Goal: Transaction & Acquisition: Purchase product/service

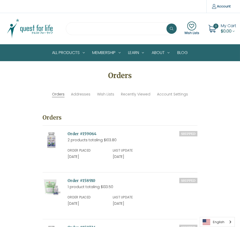
click at [84, 27] on input "search" at bounding box center [122, 28] width 112 height 13
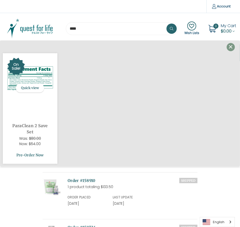
type input "****"
click at [29, 155] on link "Pre-Order Now" at bounding box center [30, 155] width 47 height 10
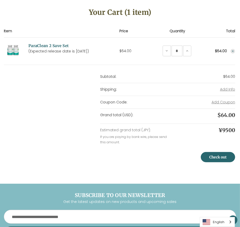
scroll to position [72, 0]
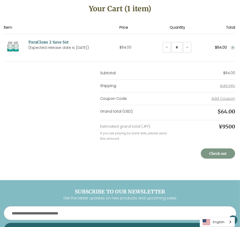
click at [213, 151] on link "Check out" at bounding box center [218, 153] width 34 height 10
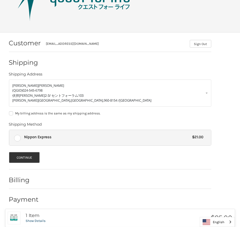
scroll to position [44, 0]
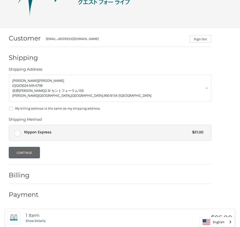
click at [27, 152] on button "Continue" at bounding box center [24, 152] width 31 height 11
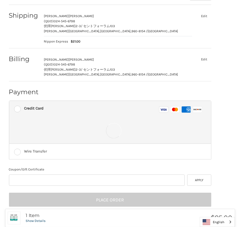
scroll to position [96, 0]
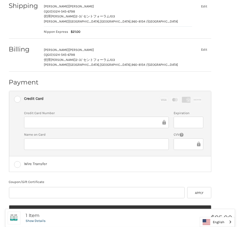
click at [225, 166] on ol "Customer kirakirasunshine@ah.wakwak.com Sign Out Shipping 由美子 阿部 (QGID) 024-545…" at bounding box center [120, 98] width 222 height 244
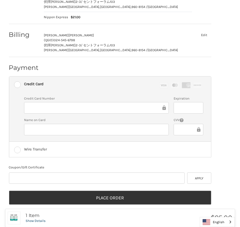
scroll to position [118, 0]
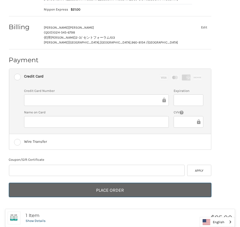
click at [112, 188] on button "Place Order" at bounding box center [110, 190] width 202 height 14
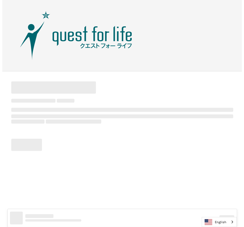
scroll to position [0, 0]
